Goal: Check status

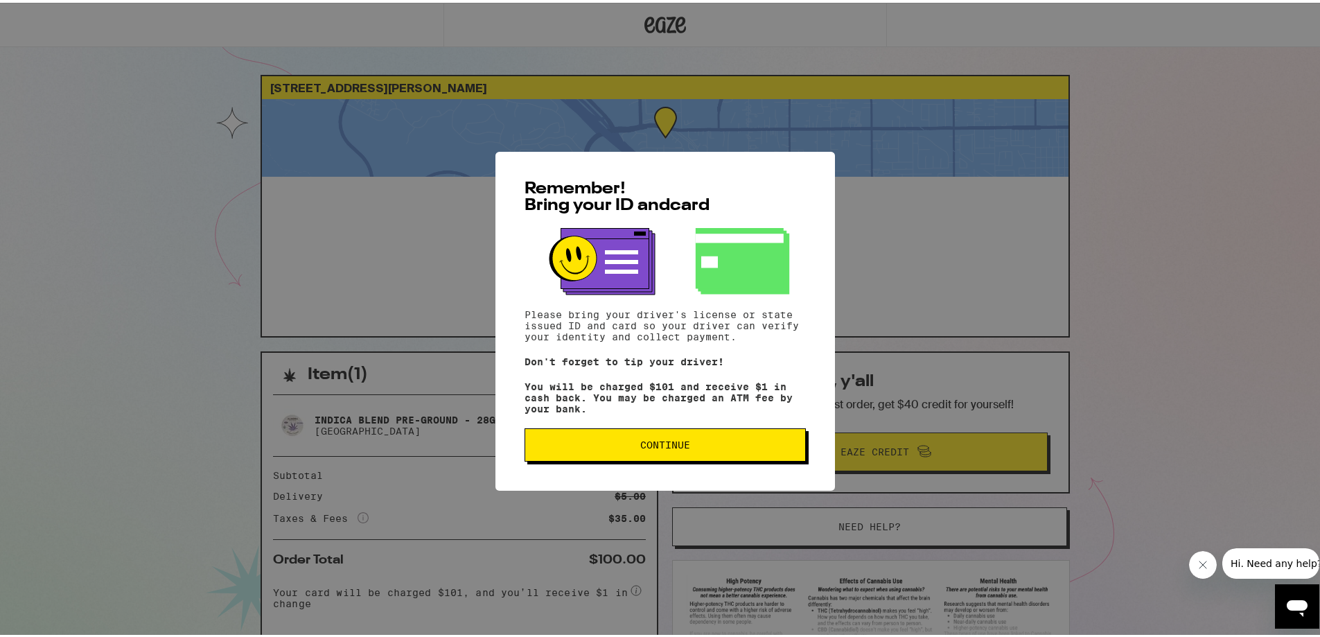
click at [625, 447] on span "Continue" at bounding box center [665, 442] width 258 height 10
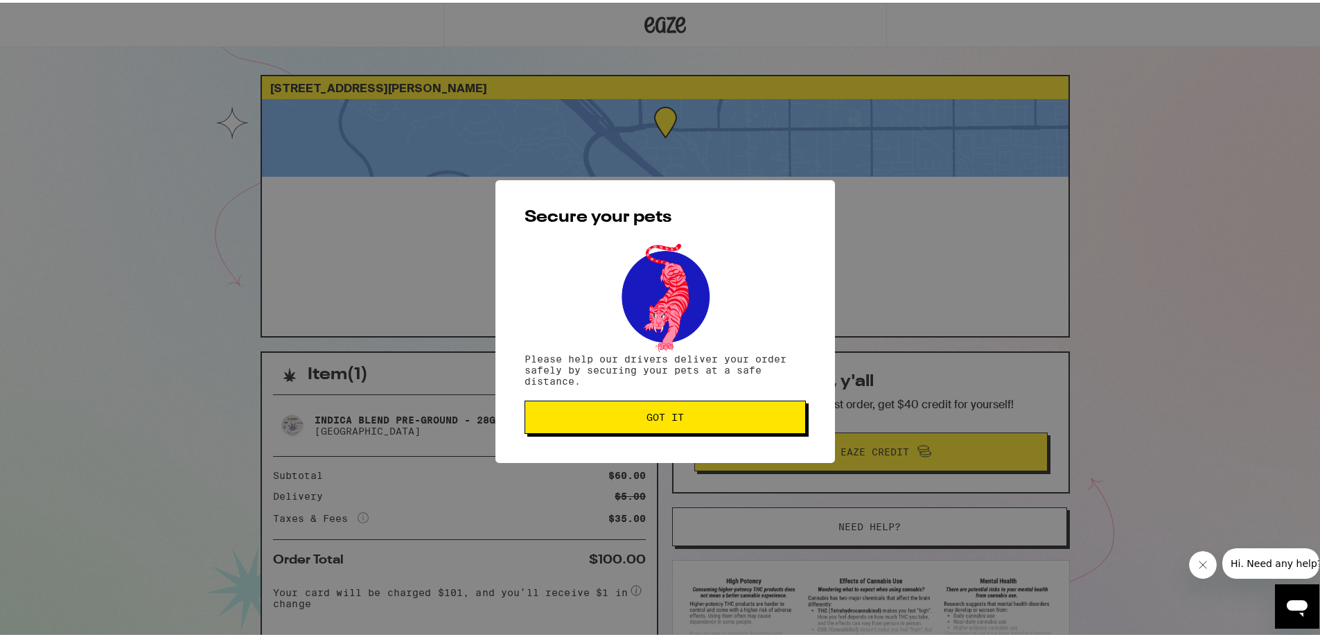
click at [700, 410] on button "Got it" at bounding box center [665, 414] width 281 height 33
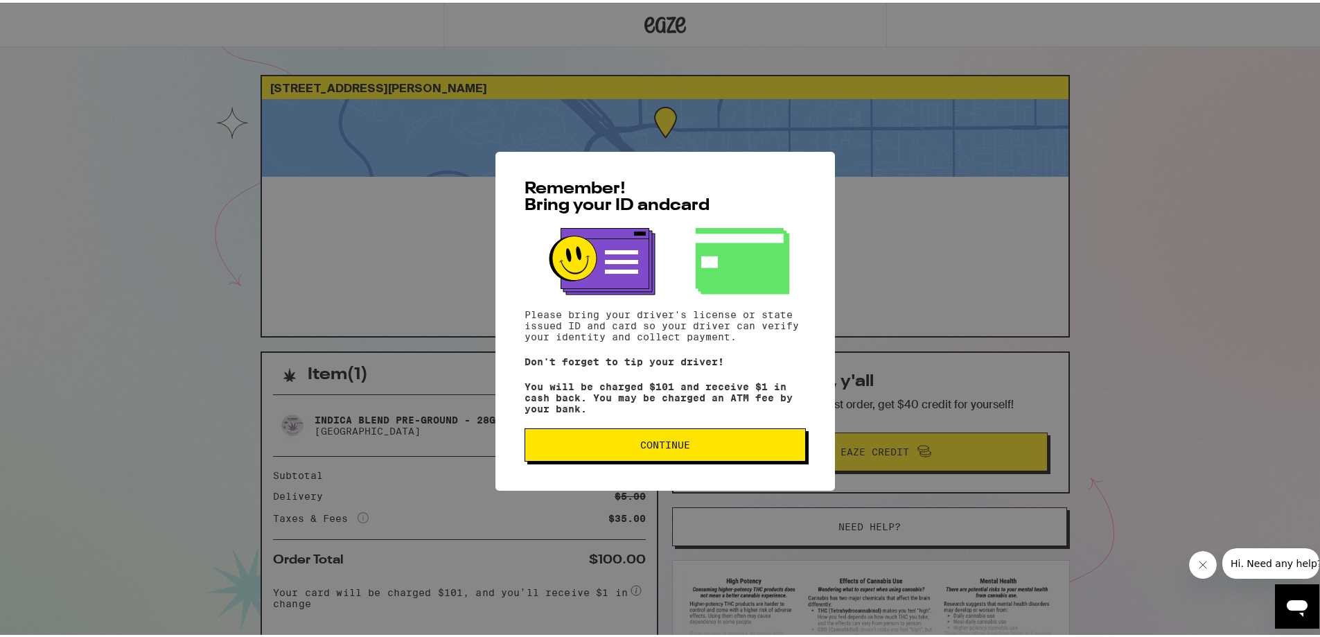
click at [672, 447] on span "Continue" at bounding box center [665, 442] width 50 height 10
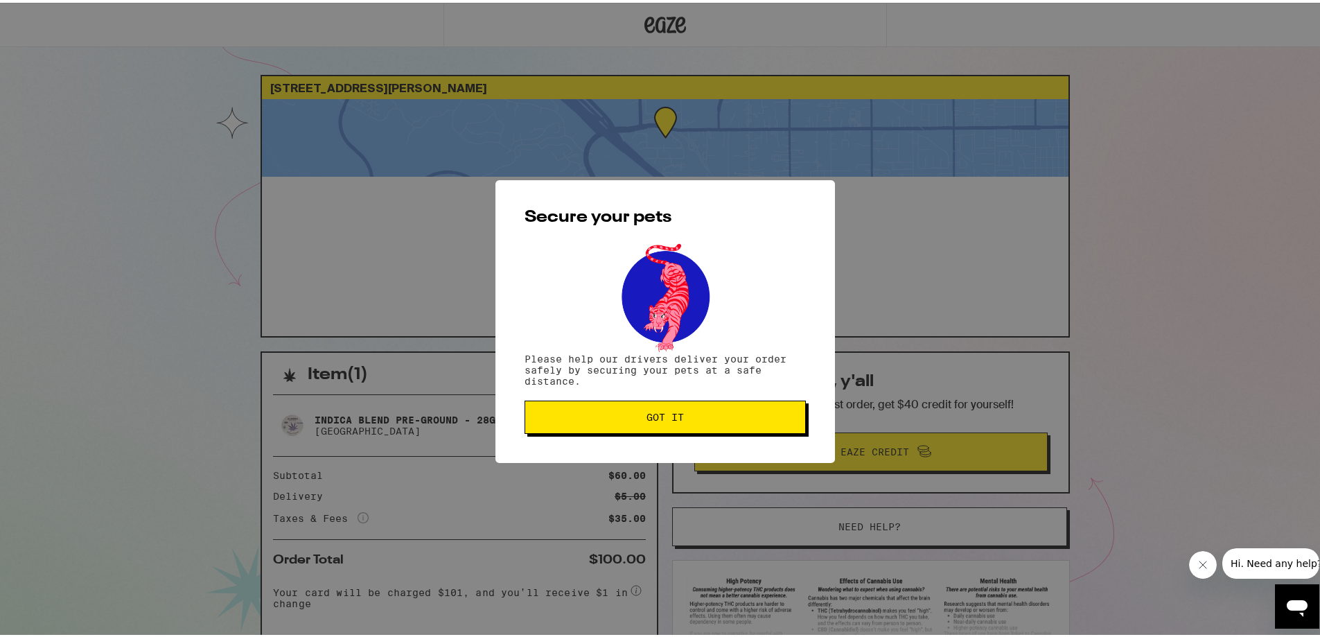
click at [670, 412] on span "Got it" at bounding box center [665, 415] width 37 height 10
